Goal: Task Accomplishment & Management: Manage account settings

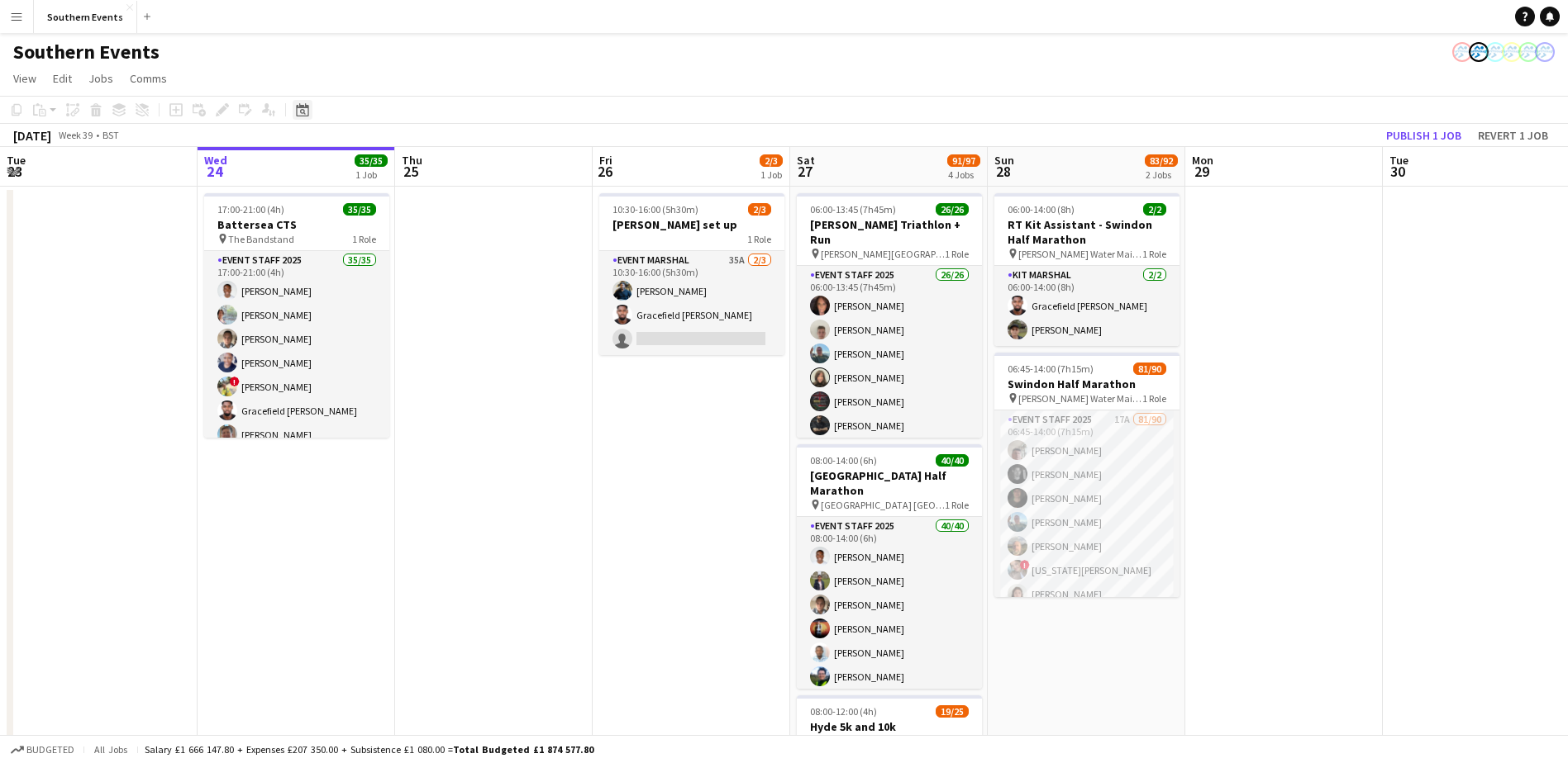
click at [302, 108] on icon at bounding box center [301, 109] width 12 height 13
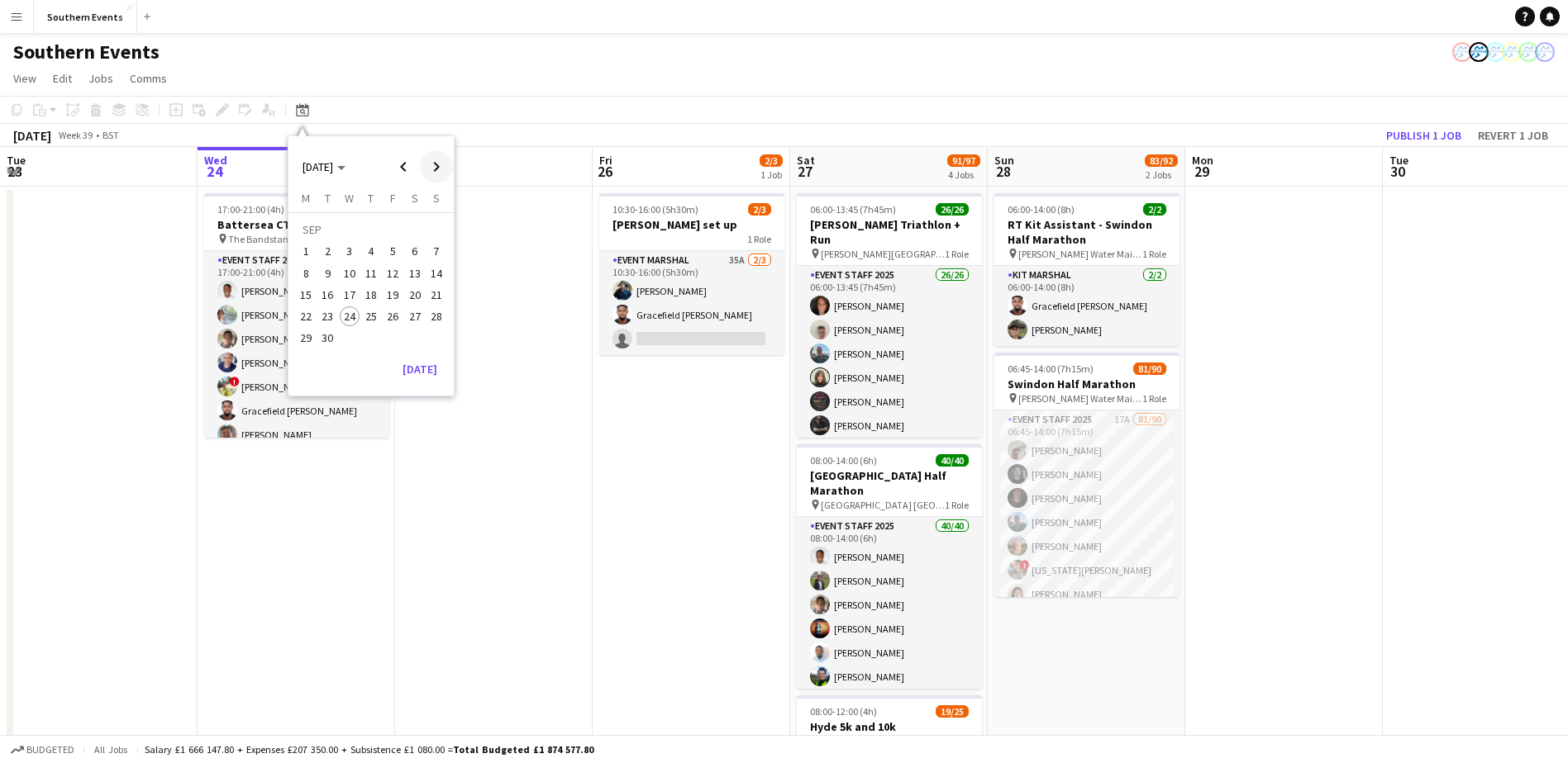
click at [439, 167] on span "Next month" at bounding box center [436, 166] width 33 height 33
click at [432, 249] on span "5" at bounding box center [436, 252] width 20 height 20
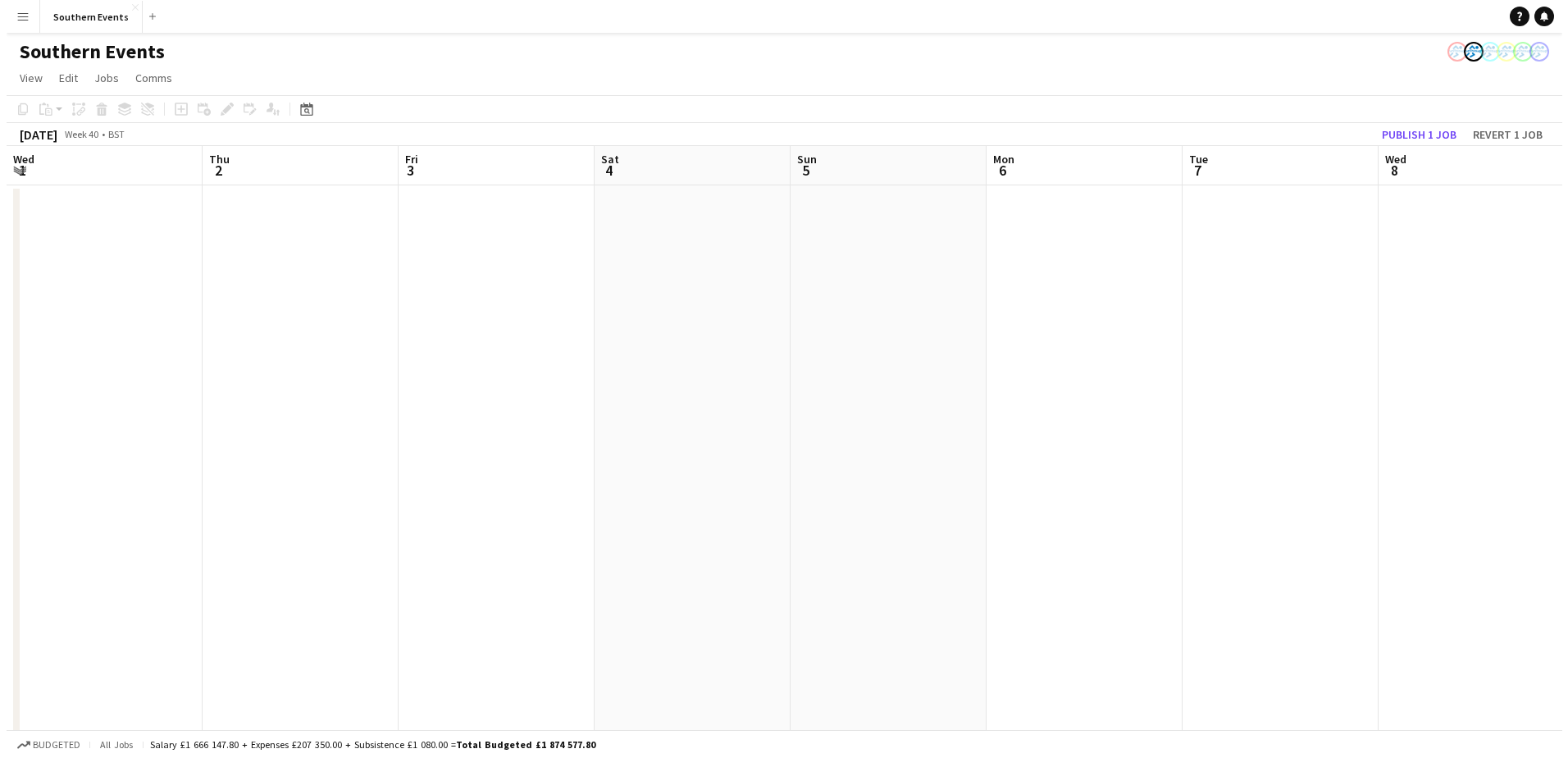
scroll to position [0, 564]
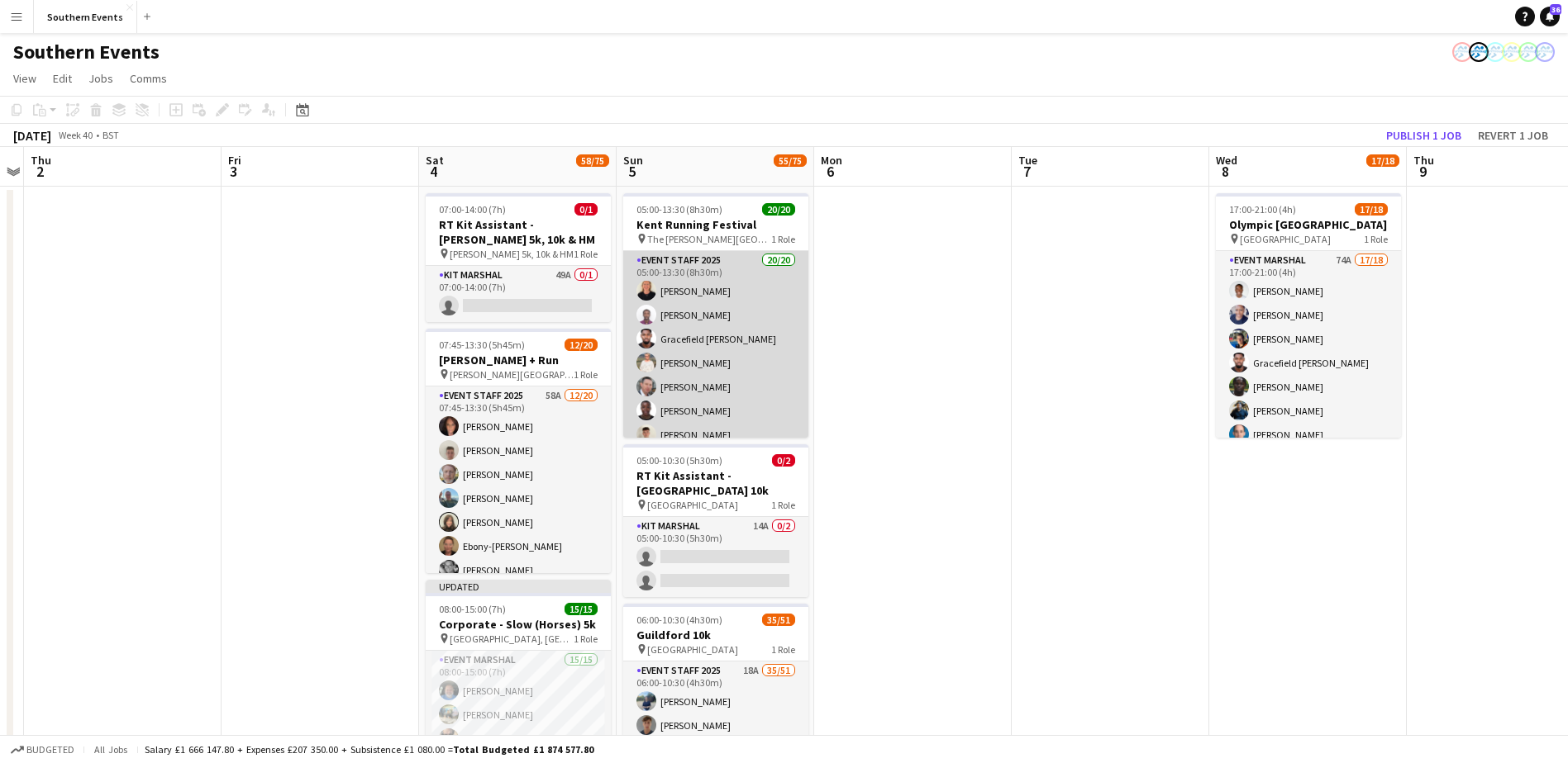
click at [676, 330] on app-card-role "Event Staff 2025 20/20 05:00-13:30 (8h30m) Angela Corbett Abraham Acquaye Grace…" at bounding box center [716, 510] width 185 height 516
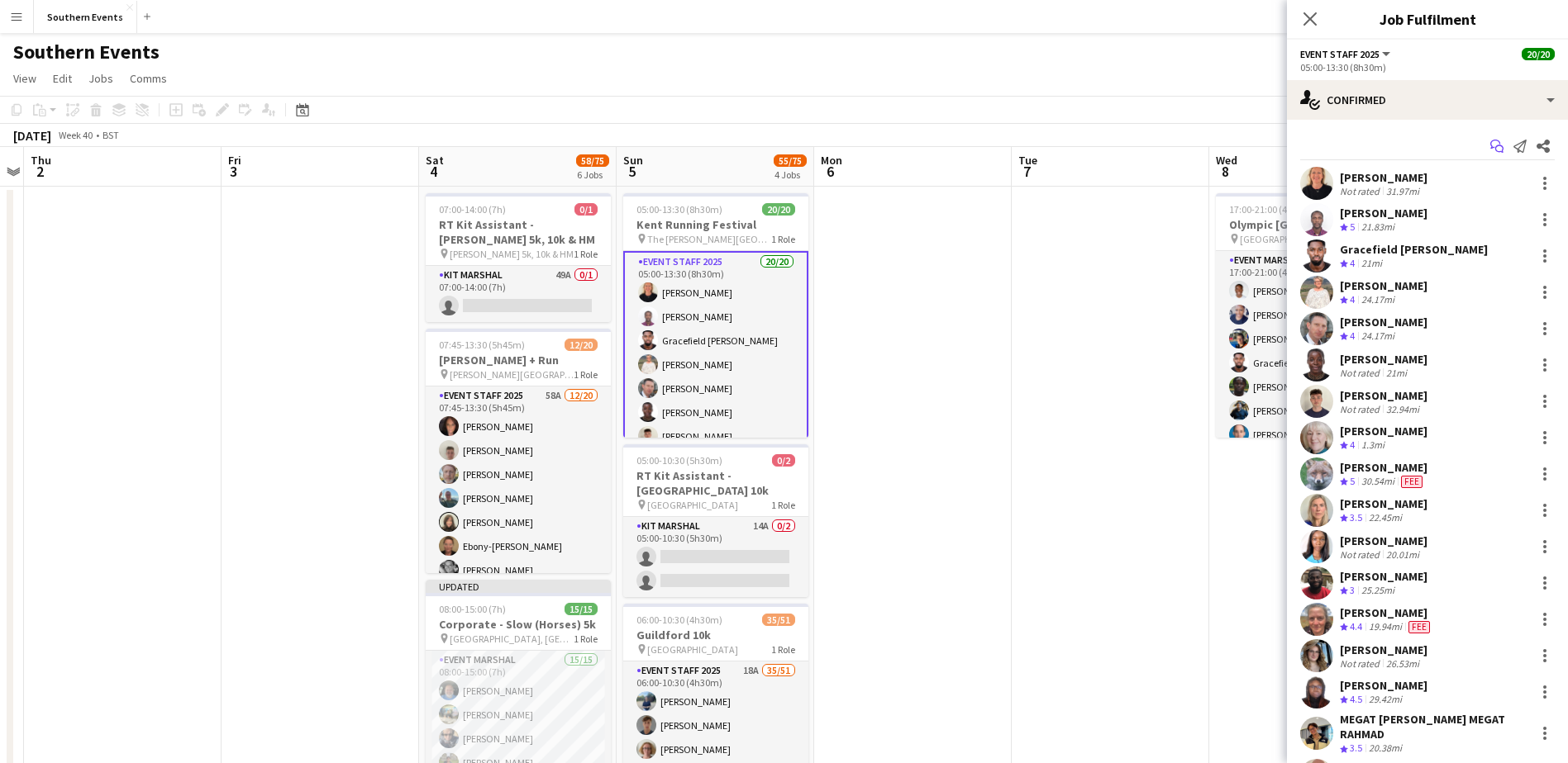
click at [1490, 146] on icon "Start chat" at bounding box center [1497, 146] width 13 height 13
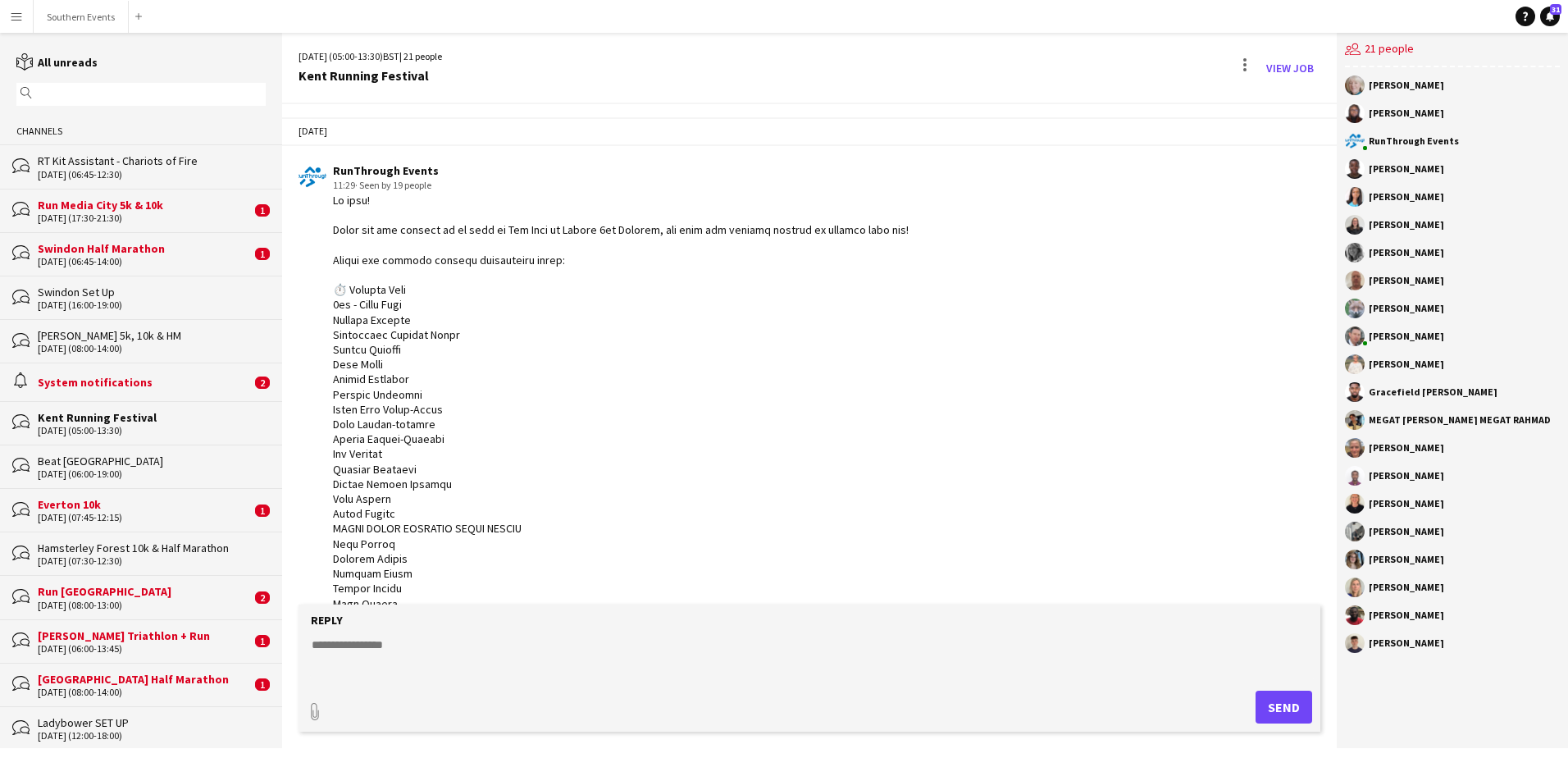
scroll to position [1231, 0]
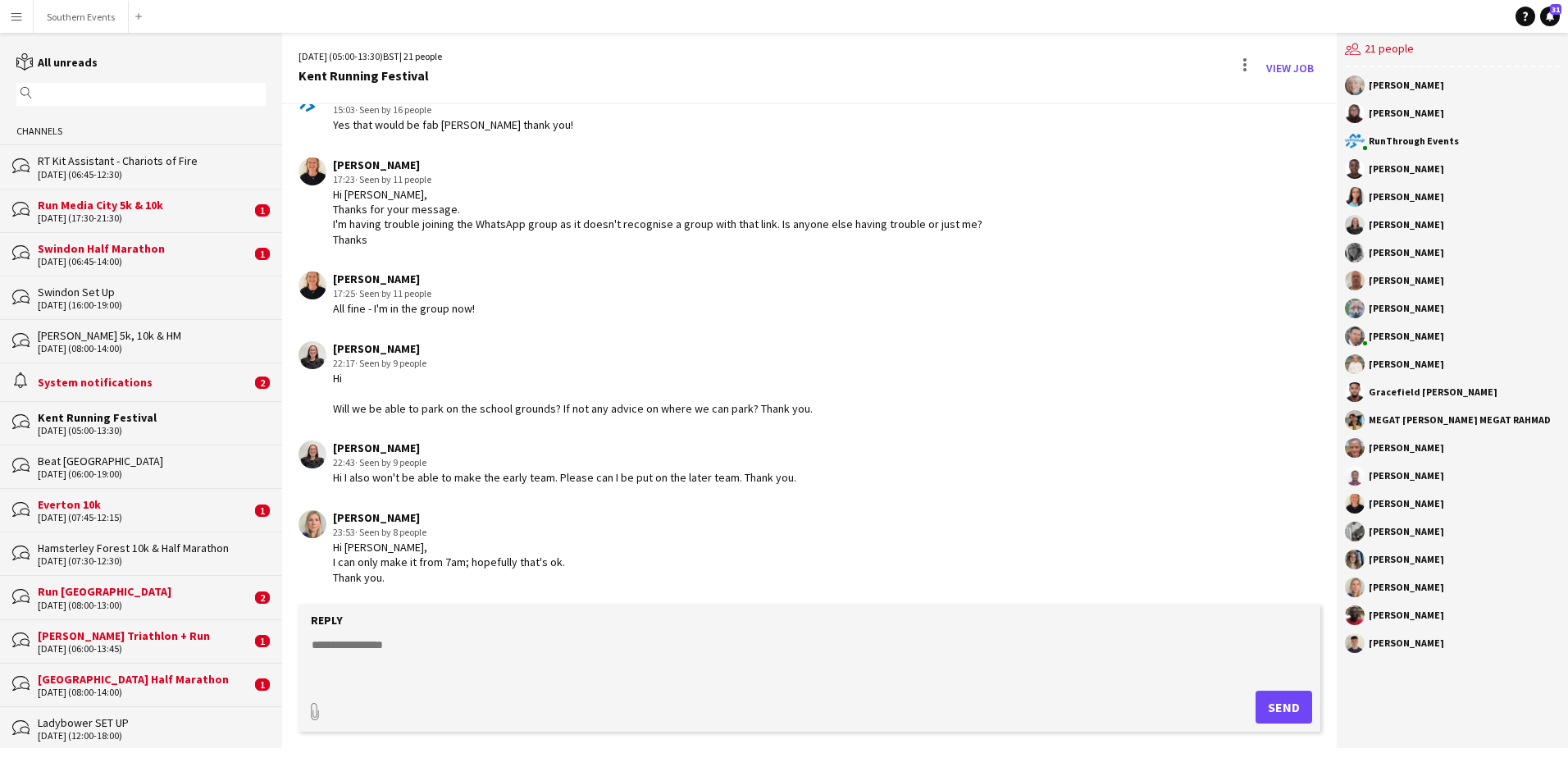
click at [1134, 270] on app-chat-message "Angela Corbett 17:25 · Seen by 11 people All fine - I'm in the group now!" at bounding box center [810, 294] width 1055 height 61
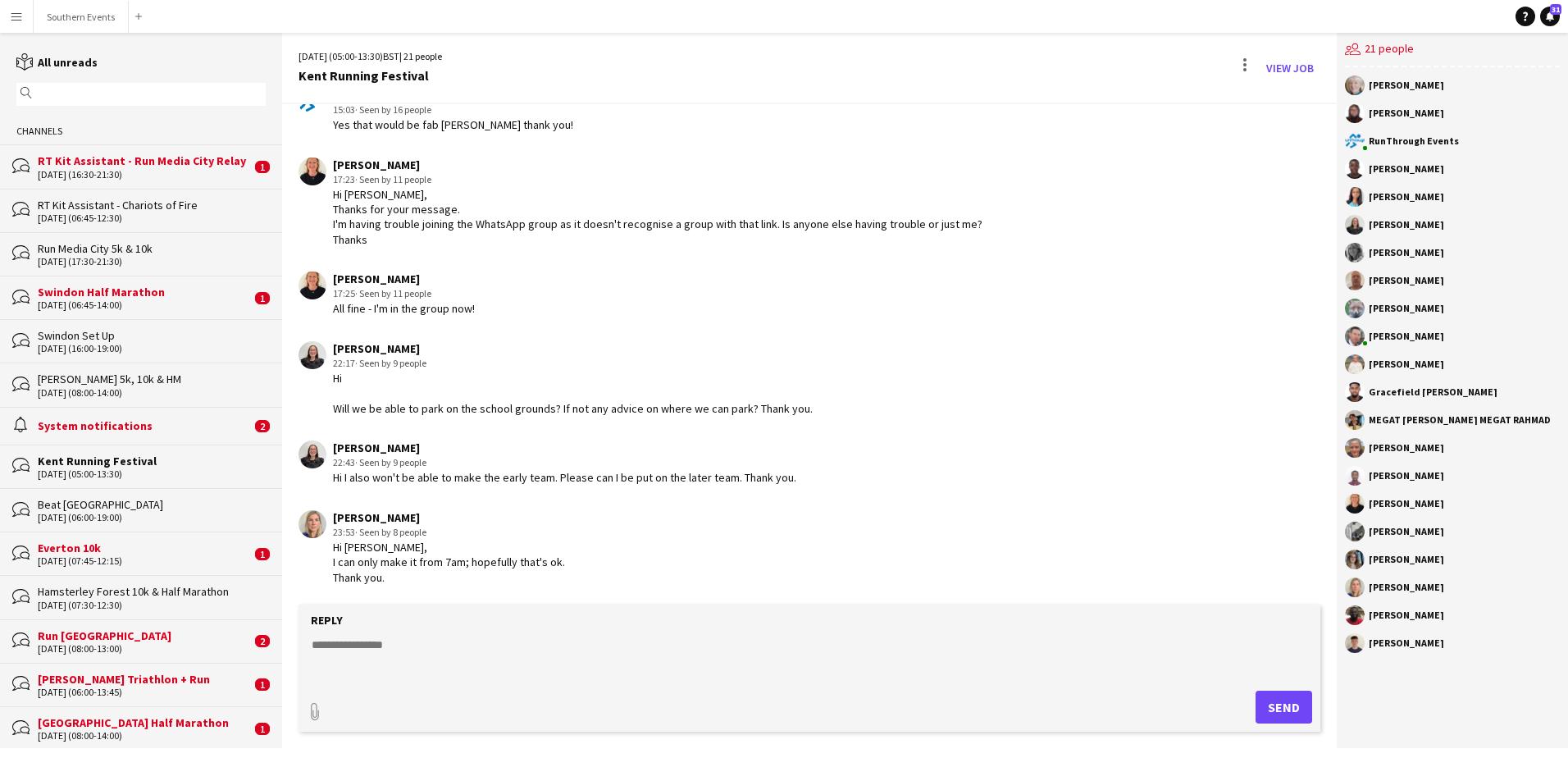
click at [425, 163] on div "Angela Corbett" at bounding box center [658, 165] width 650 height 15
click at [383, 645] on textarea at bounding box center [812, 659] width 1005 height 43
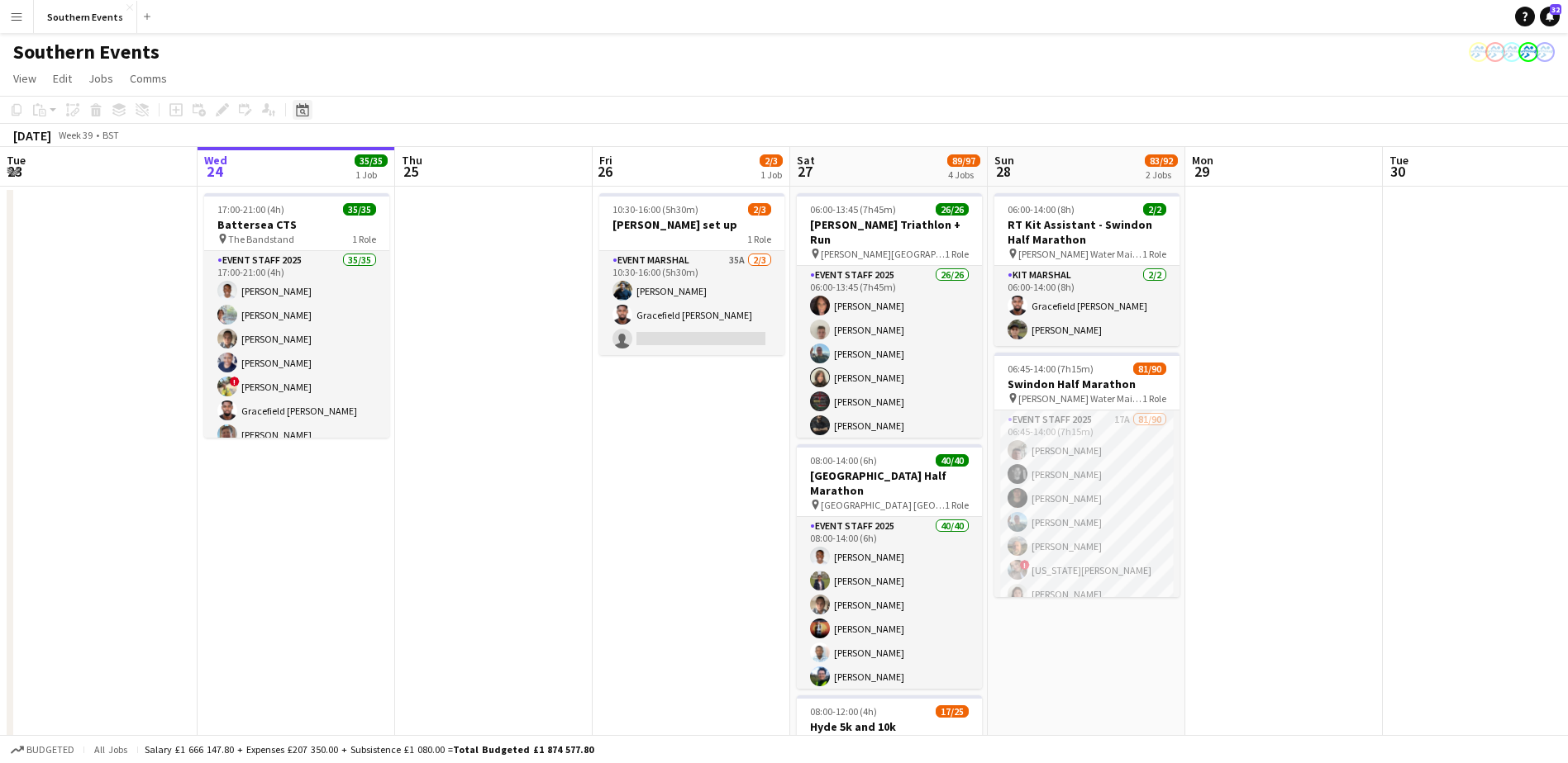
click at [301, 111] on icon at bounding box center [303, 112] width 6 height 6
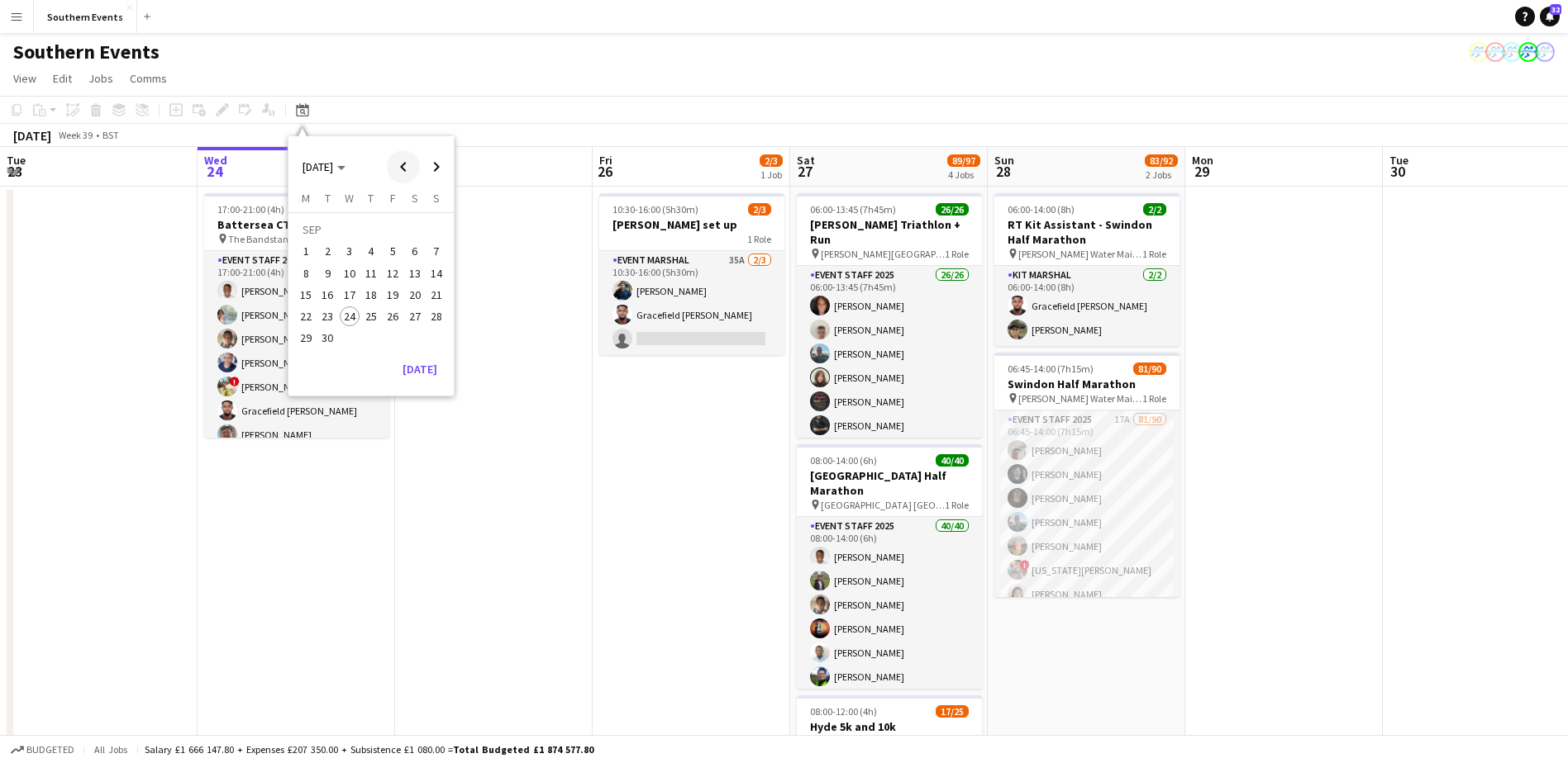
click at [403, 152] on span "Previous month" at bounding box center [402, 166] width 33 height 33
click at [438, 169] on span "Next month" at bounding box center [436, 166] width 33 height 33
click at [432, 294] on span "21" at bounding box center [436, 295] width 20 height 20
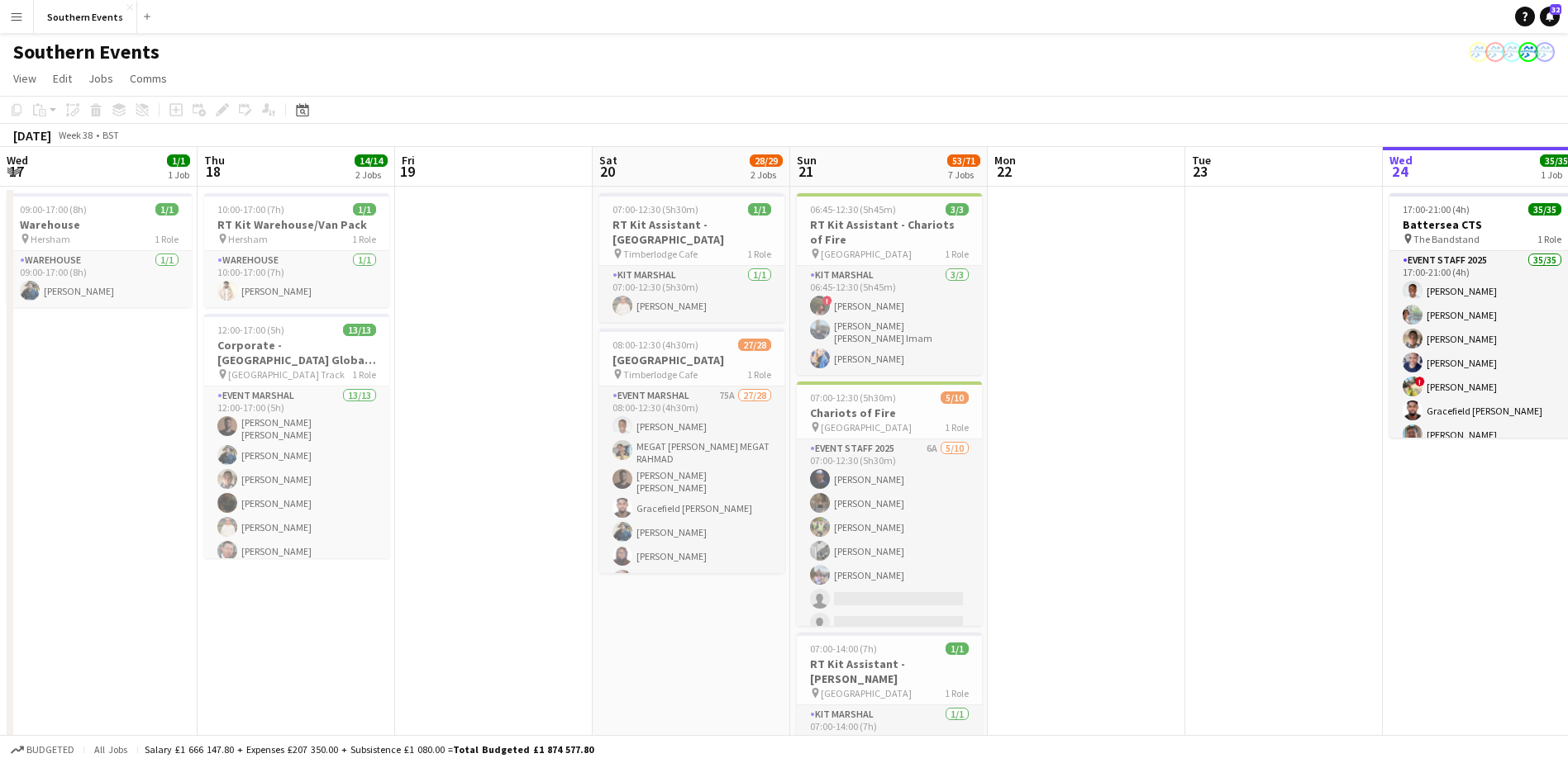
scroll to position [0, 569]
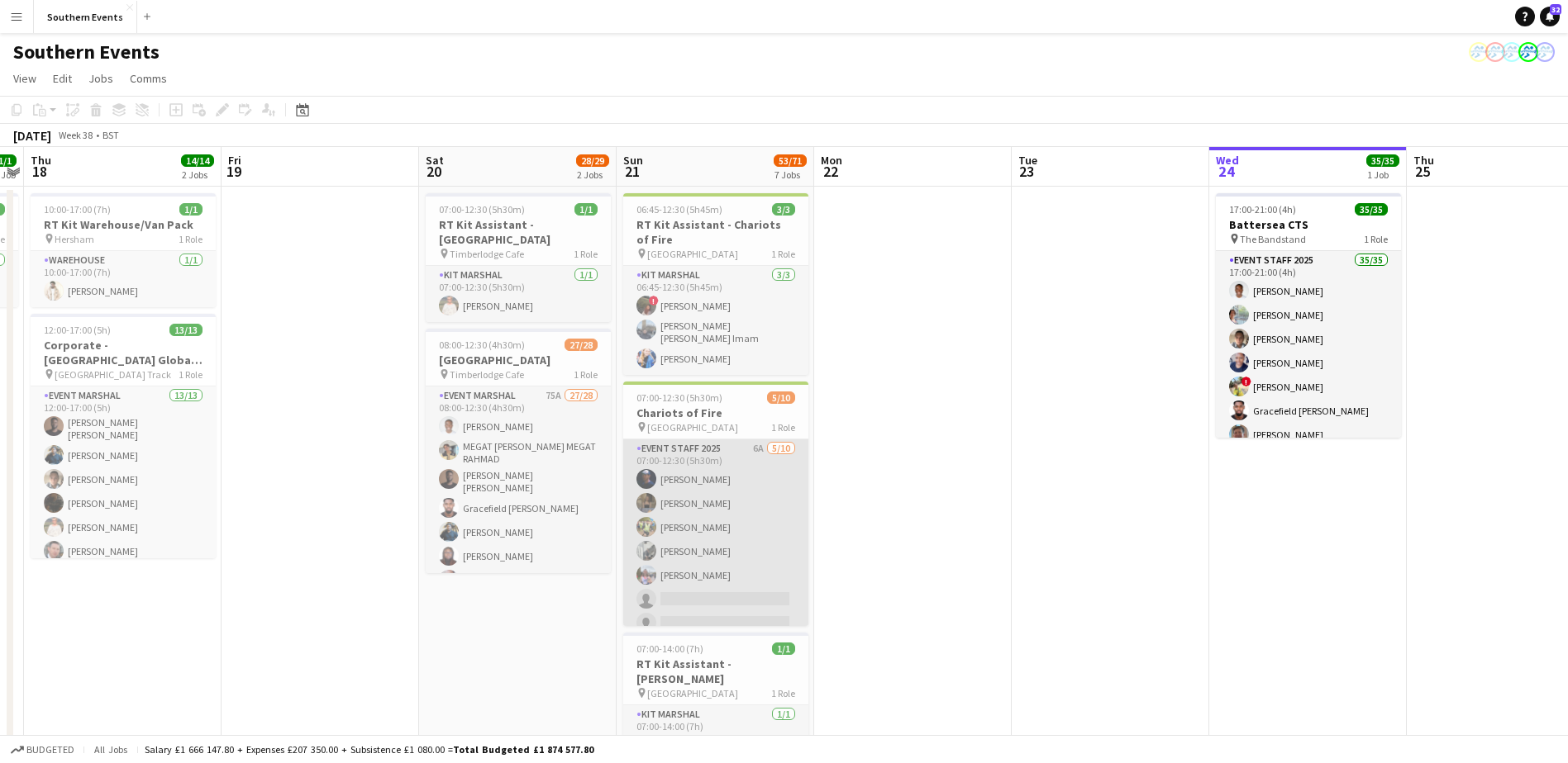
click at [717, 525] on app-card-role "Event Staff 2025 6A [DATE] 07:00-12:30 (5h30m) [PERSON_NAME] [PERSON_NAME] [PER…" at bounding box center [716, 575] width 185 height 272
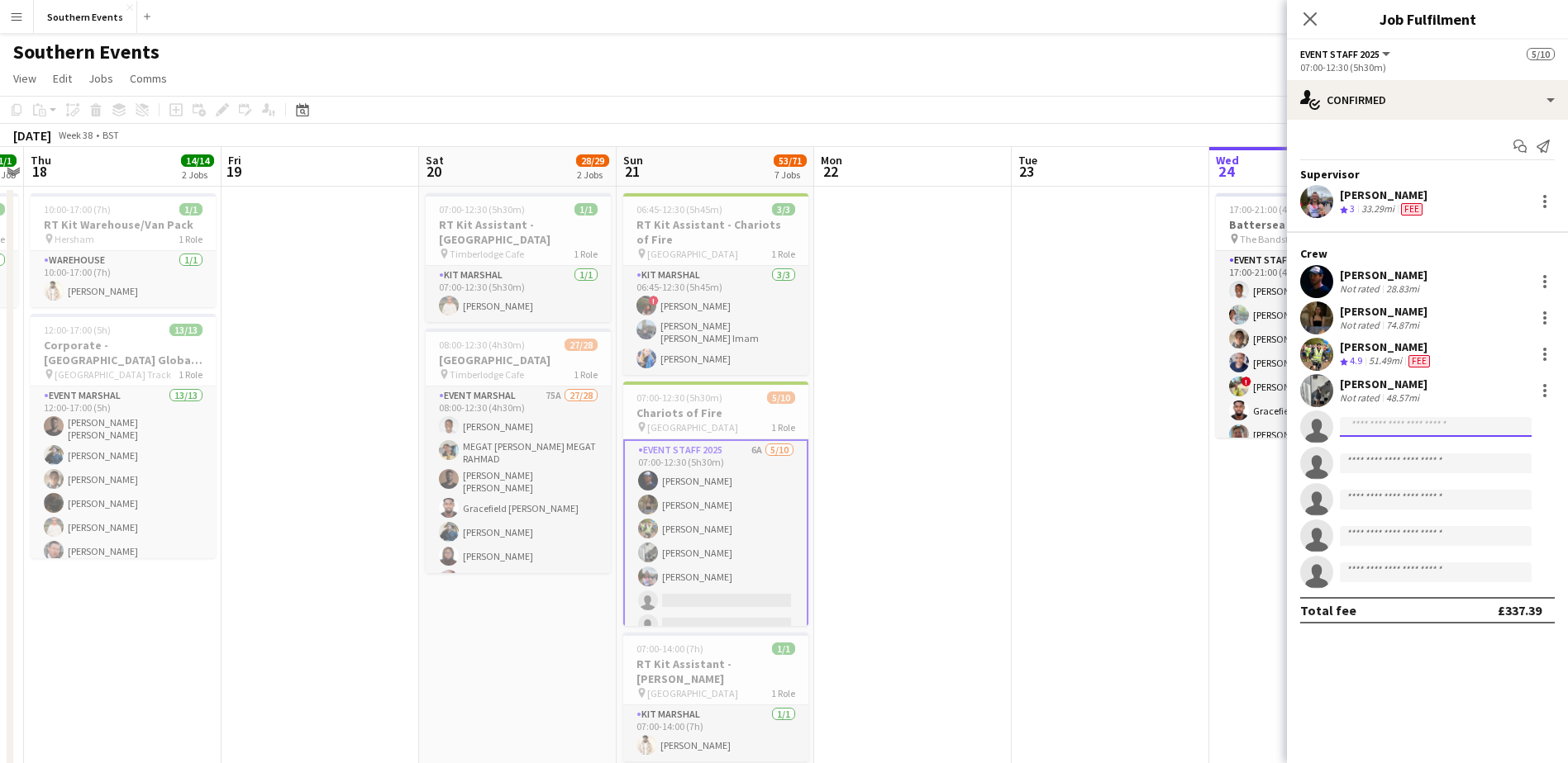
click at [1364, 431] on input at bounding box center [1435, 426] width 192 height 20
type input "**********"
click at [1401, 464] on span "[PERSON_NAME][EMAIL_ADDRESS][PERSON_NAME][DOMAIN_NAME]" at bounding box center [1435, 464] width 166 height 13
